Goal: Task Accomplishment & Management: Manage account settings

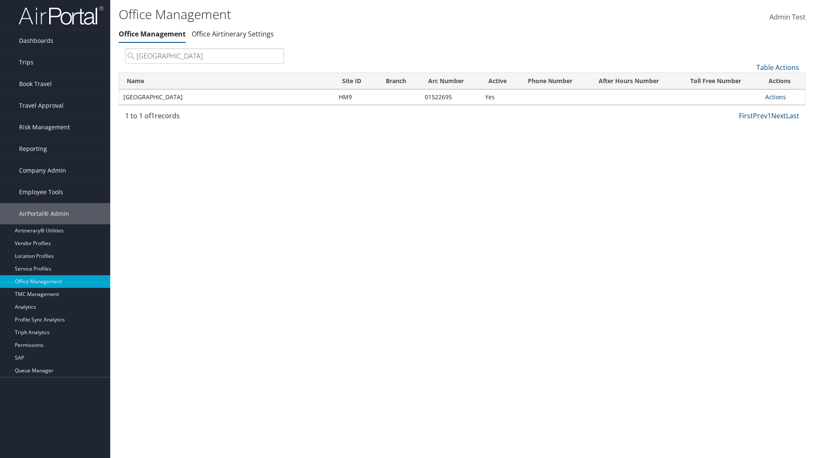
type input "Youngstown State University"
click at [776, 97] on link "Actions" at bounding box center [775, 97] width 21 height 8
click at [748, 138] on link "Manage Banner Ads" at bounding box center [748, 138] width 72 height 14
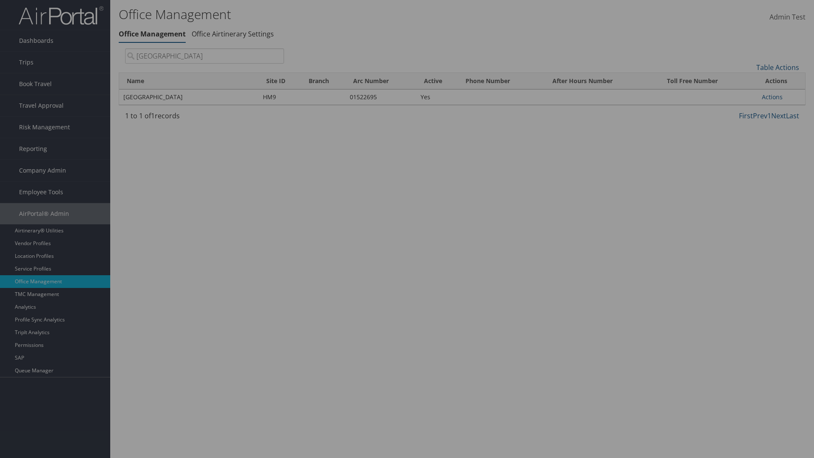
click at [0, 0] on link "Table Actions" at bounding box center [0, 0] width 0 height 0
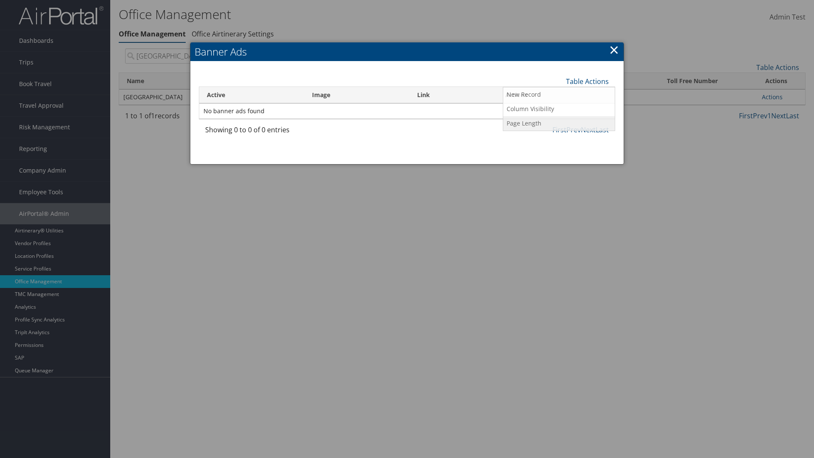
click at [559, 123] on link "Page Length" at bounding box center [559, 123] width 112 height 14
click at [559, 109] on link "25" at bounding box center [559, 110] width 112 height 14
click at [587, 81] on link "Table Actions" at bounding box center [587, 81] width 43 height 9
click at [559, 123] on link "Page Length" at bounding box center [559, 123] width 112 height 14
click at [559, 124] on link "50" at bounding box center [559, 124] width 112 height 14
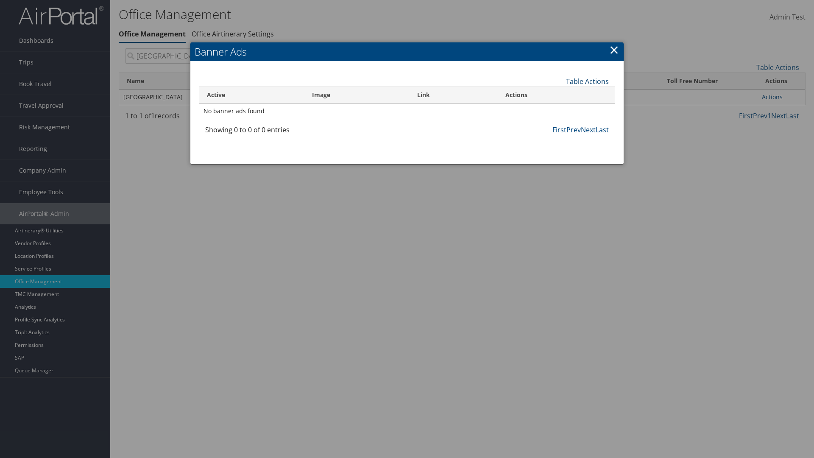
click at [587, 81] on link "Table Actions" at bounding box center [587, 81] width 43 height 9
click at [559, 123] on link "Page Length" at bounding box center [559, 123] width 112 height 14
click at [559, 138] on link "100" at bounding box center [559, 138] width 112 height 14
click at [587, 81] on link "Table Actions" at bounding box center [587, 81] width 43 height 9
click at [559, 109] on link "Column Visibility" at bounding box center [559, 109] width 112 height 14
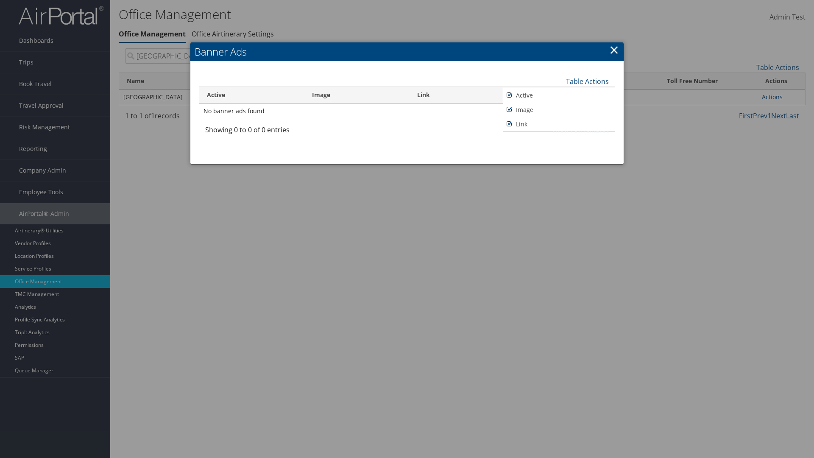
click at [559, 95] on link "Active" at bounding box center [559, 95] width 112 height 14
click at [559, 109] on link "Image" at bounding box center [559, 110] width 112 height 14
click at [559, 124] on link "Link" at bounding box center [559, 124] width 112 height 14
